Goal: Task Accomplishment & Management: Manage account settings

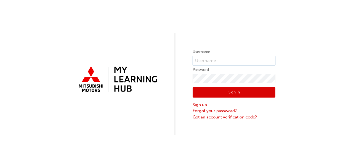
click at [216, 60] on input "text" at bounding box center [233, 60] width 83 height 9
type input "jack.knight@automallaspley.com.au"
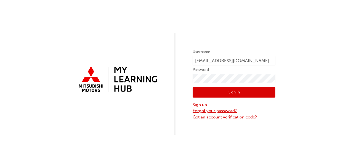
click at [225, 111] on link "Forgot your password?" at bounding box center [233, 111] width 83 height 6
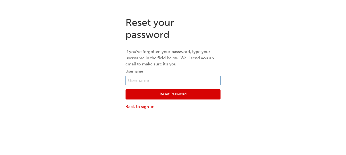
click at [164, 80] on input "text" at bounding box center [173, 80] width 95 height 9
type input "jack.knight@automallaspley.com.au"
click at [189, 93] on button "Reset Password" at bounding box center [173, 95] width 95 height 10
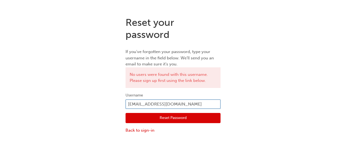
click at [185, 103] on input "jack.knight@automallaspley.com.au" at bounding box center [173, 104] width 95 height 9
type input "[EMAIL_ADDRESS][DOMAIN_NAME]"
click button "Reset Password" at bounding box center [173, 118] width 95 height 10
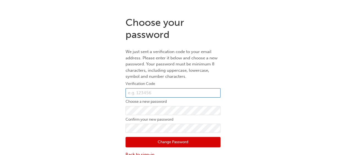
click at [173, 94] on input "text" at bounding box center [173, 92] width 95 height 9
type input "209318"
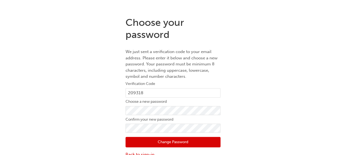
click at [177, 140] on button "Change Password" at bounding box center [173, 142] width 95 height 10
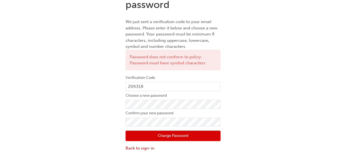
scroll to position [30, 0]
click at [173, 135] on button "Change Password" at bounding box center [173, 136] width 95 height 10
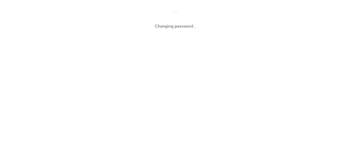
scroll to position [0, 0]
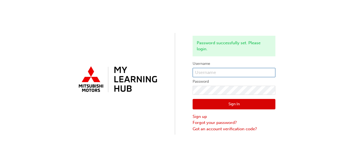
click at [217, 72] on input "text" at bounding box center [233, 72] width 83 height 9
type input "[EMAIL_ADDRESS][DOMAIN_NAME]"
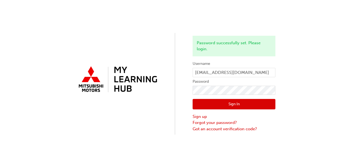
click at [223, 103] on button "Sign In" at bounding box center [233, 104] width 83 height 10
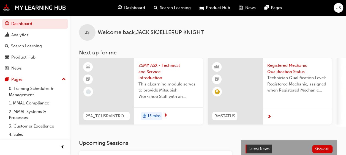
click at [273, 117] on div at bounding box center [297, 117] width 69 height 16
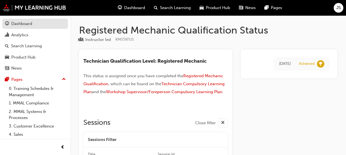
click at [25, 25] on div "Dashboard" at bounding box center [21, 24] width 21 height 6
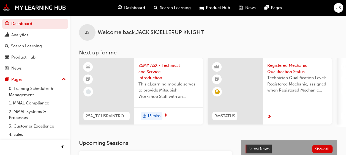
scroll to position [13, 0]
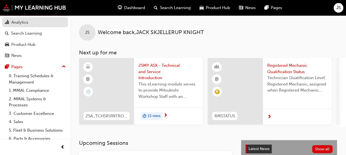
click at [24, 22] on div "Analytics" at bounding box center [19, 22] width 17 height 6
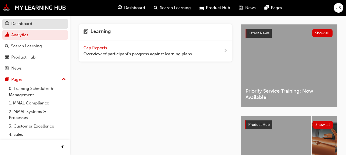
click at [30, 24] on div "Dashboard" at bounding box center [21, 24] width 21 height 6
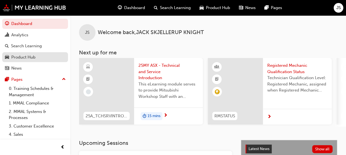
click at [36, 56] on div "Product Hub" at bounding box center [35, 57] width 60 height 7
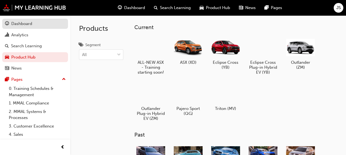
click at [34, 28] on link "Dashboard" at bounding box center [35, 24] width 66 height 10
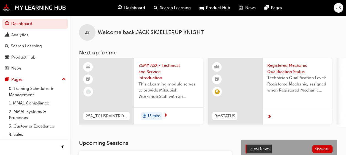
click at [340, 7] on span "JS" at bounding box center [339, 8] width 4 height 6
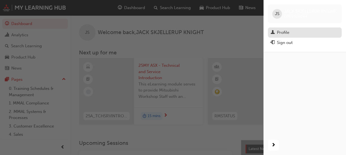
click at [285, 31] on div "Profile" at bounding box center [283, 32] width 12 height 6
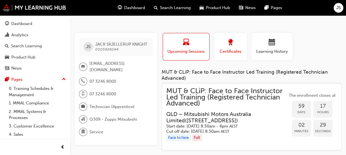
click at [237, 47] on div "button" at bounding box center [230, 43] width 25 height 9
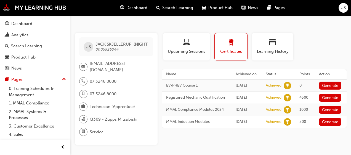
click at [137, 9] on span "Dashboard" at bounding box center [136, 8] width 21 height 6
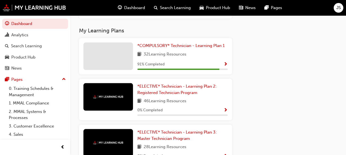
scroll to position [507, 0]
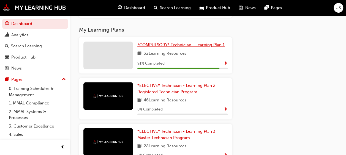
click at [210, 47] on span "*COMPULSORY* Technician - Learning Plan 1" at bounding box center [181, 44] width 87 height 5
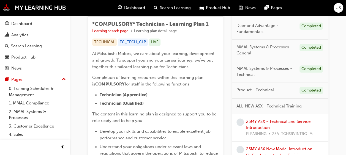
scroll to position [97, 0]
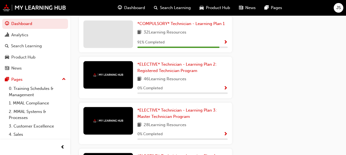
scroll to position [527, 0]
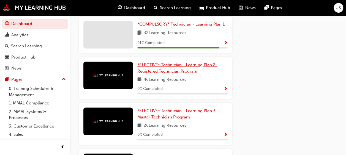
click at [181, 74] on link "*ELECTIVE* Technician - Learning Plan 2: Registered Technician Program" at bounding box center [183, 68] width 90 height 12
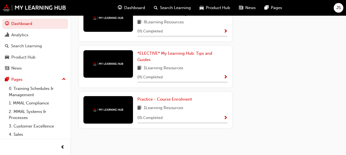
scroll to position [691, 0]
click at [223, 9] on span "Product Hub" at bounding box center [218, 8] width 24 height 6
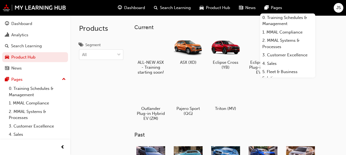
click at [339, 6] on span "JS" at bounding box center [339, 8] width 4 height 6
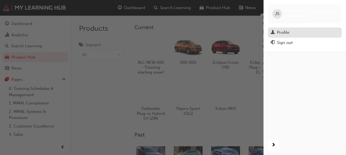
click at [287, 33] on div "Profile" at bounding box center [283, 32] width 12 height 6
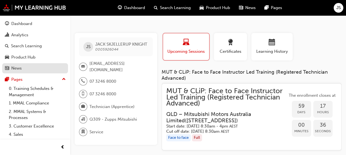
click at [42, 68] on div "News" at bounding box center [35, 68] width 60 height 7
